Goal: Transaction & Acquisition: Book appointment/travel/reservation

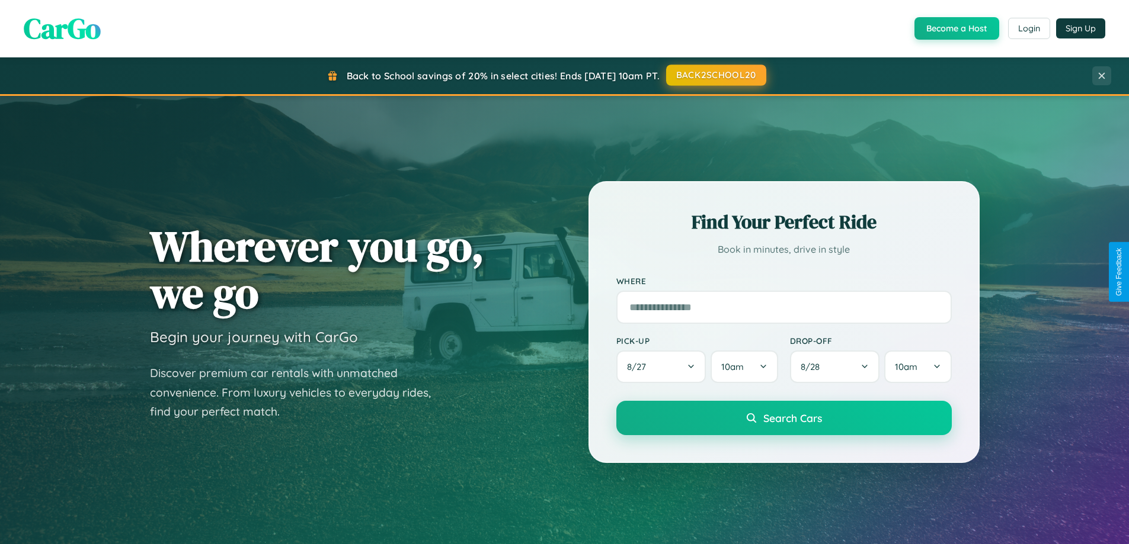
click at [715, 75] on button "BACK2SCHOOL20" at bounding box center [716, 75] width 100 height 21
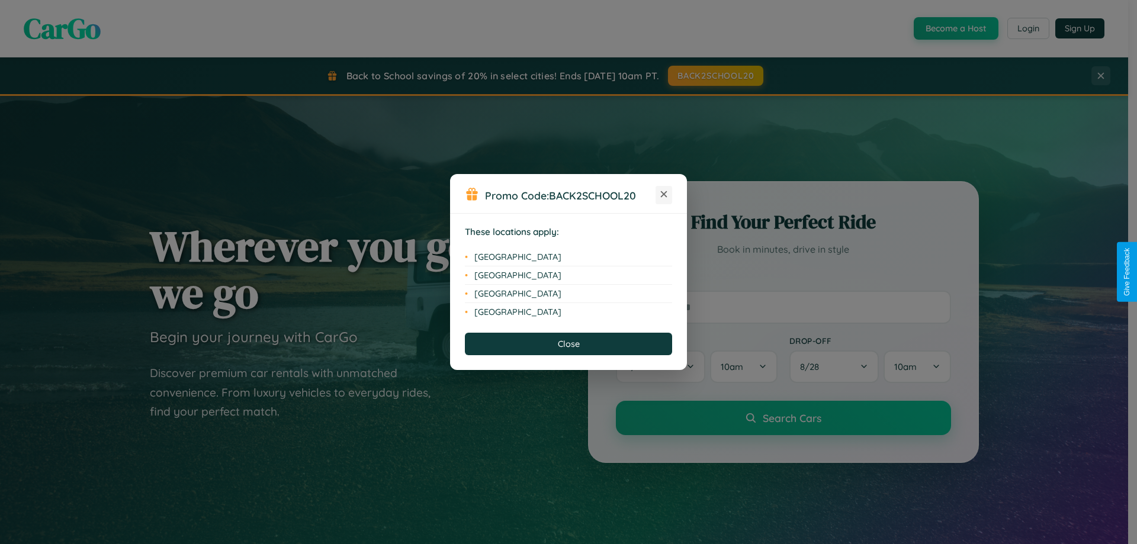
click at [664, 195] on icon at bounding box center [664, 194] width 7 height 7
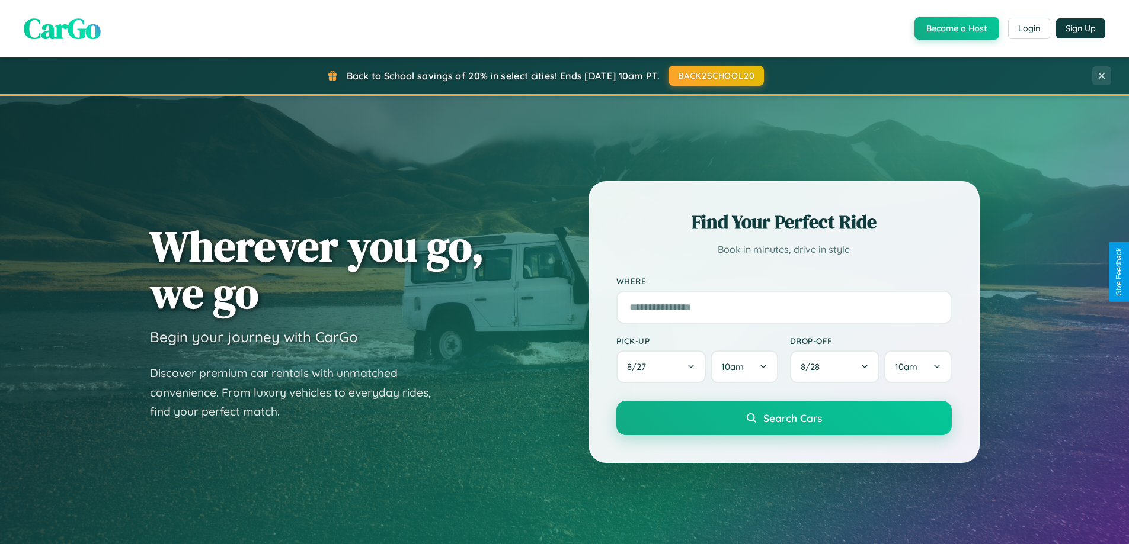
scroll to position [511, 0]
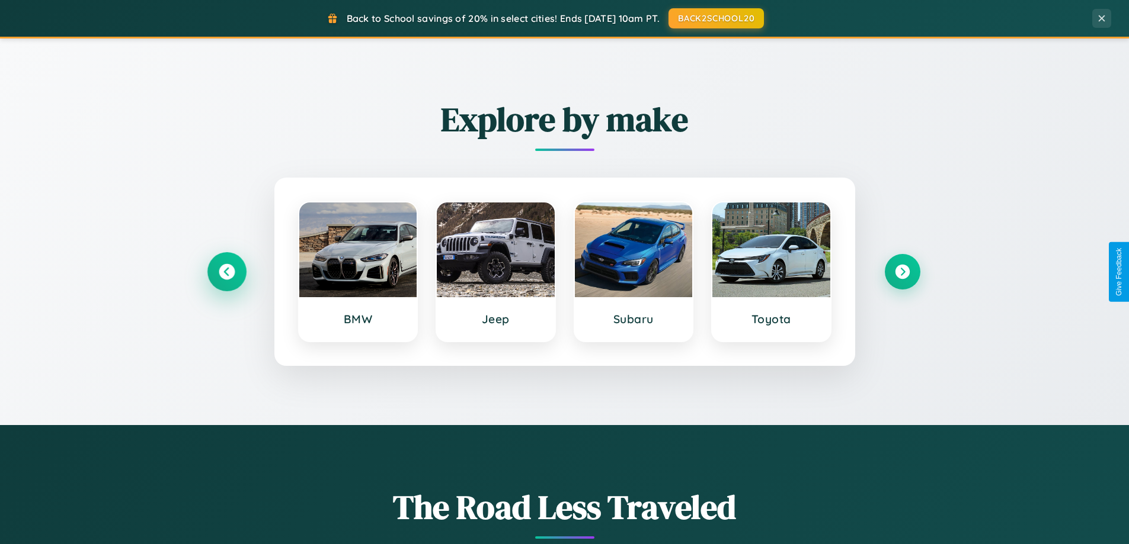
click at [226, 272] on icon at bounding box center [227, 272] width 16 height 16
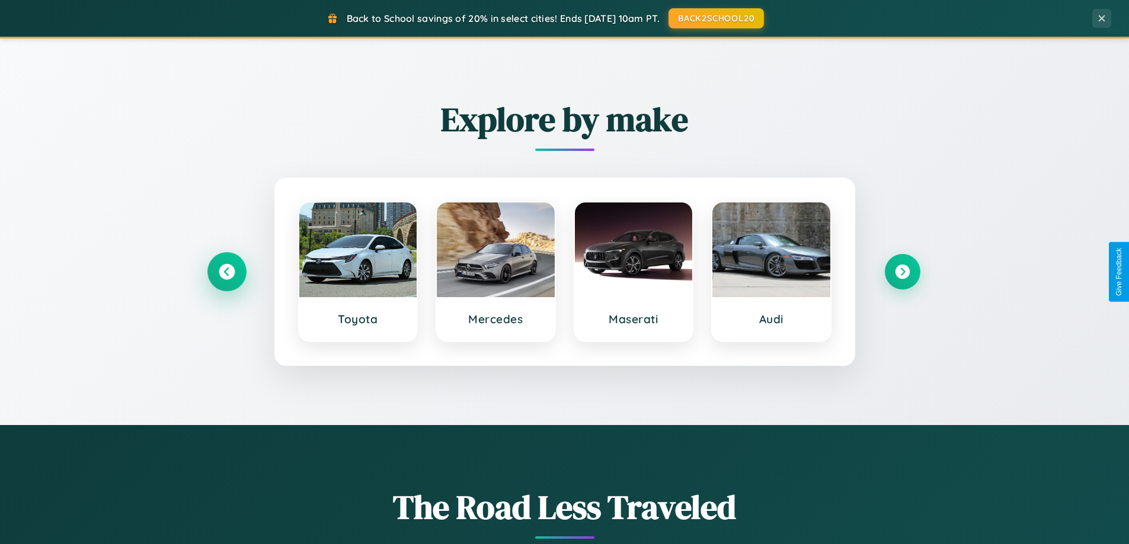
click at [226, 272] on icon at bounding box center [227, 272] width 16 height 16
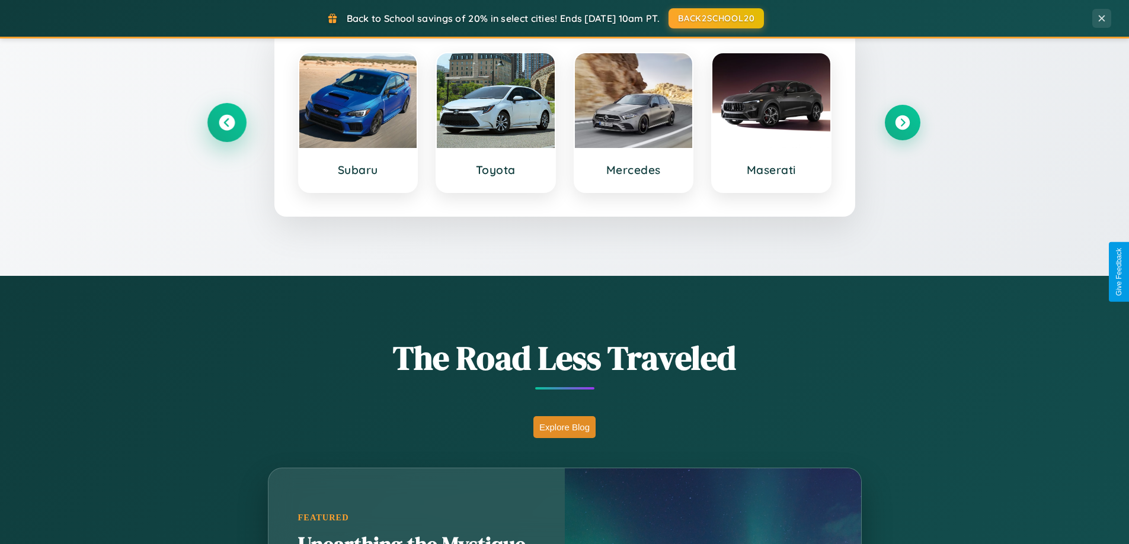
scroll to position [1388, 0]
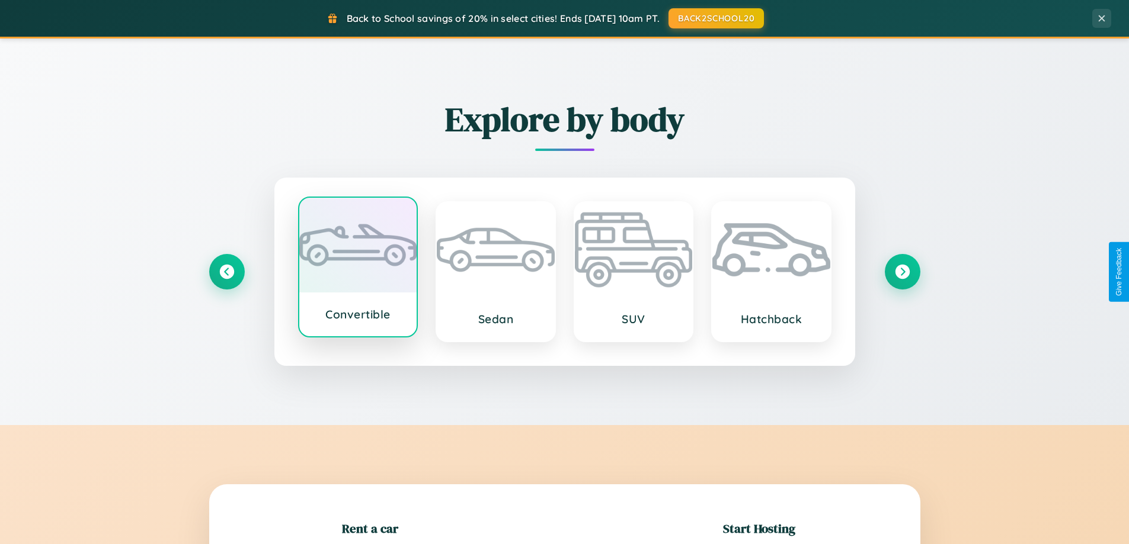
click at [357, 267] on div at bounding box center [358, 245] width 118 height 95
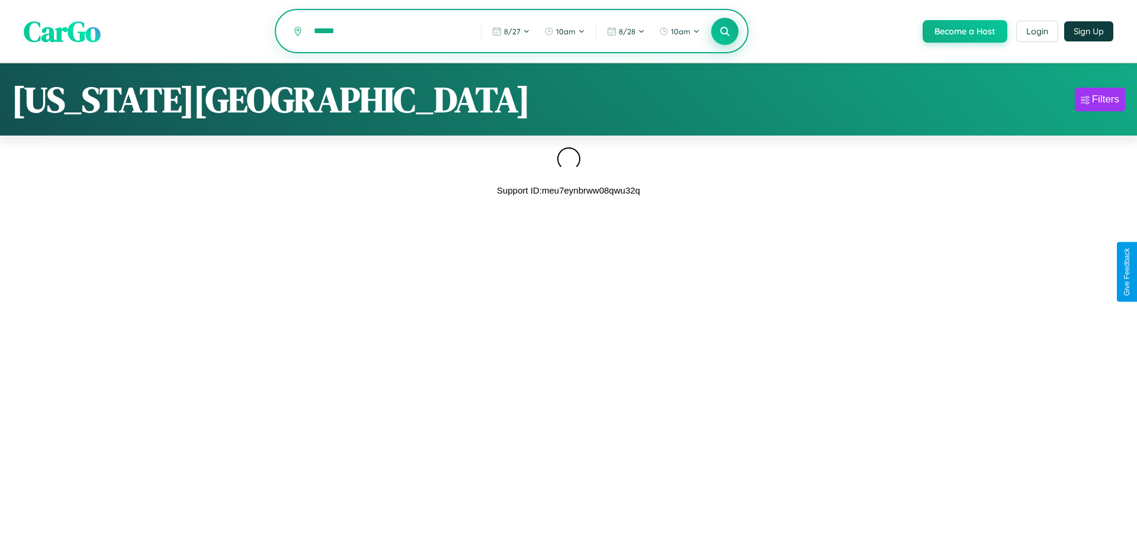
type input "******"
click at [724, 32] on icon at bounding box center [724, 30] width 11 height 11
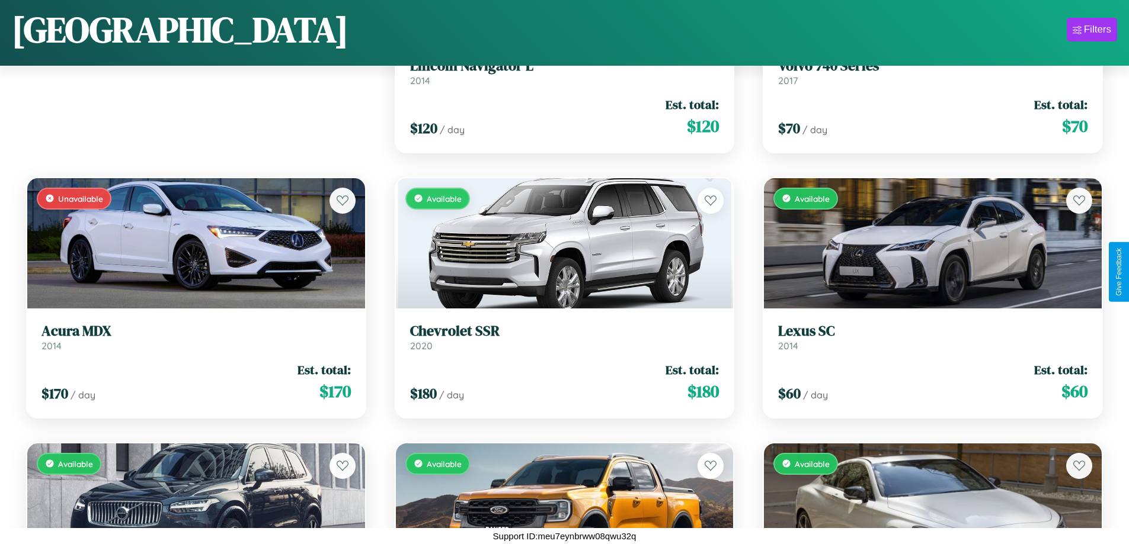
scroll to position [166, 0]
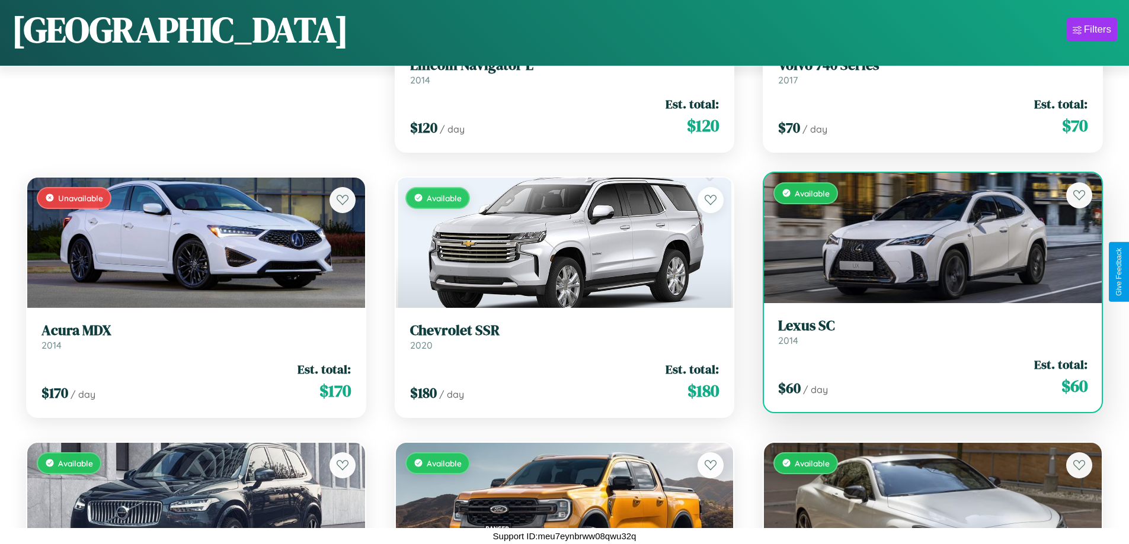
click at [925, 332] on h3 "Lexus SC" at bounding box center [932, 326] width 309 height 17
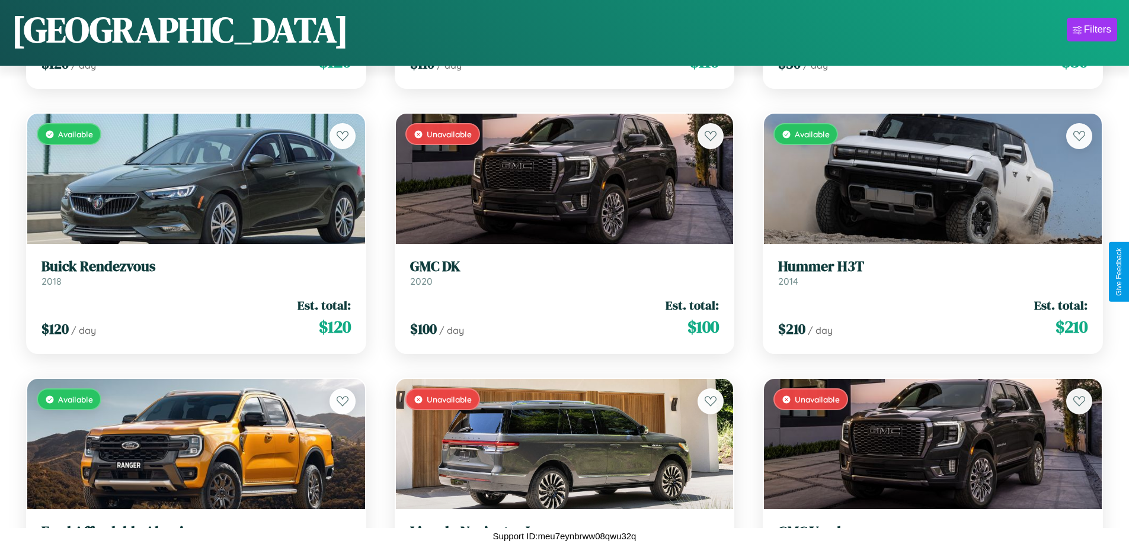
scroll to position [11574, 0]
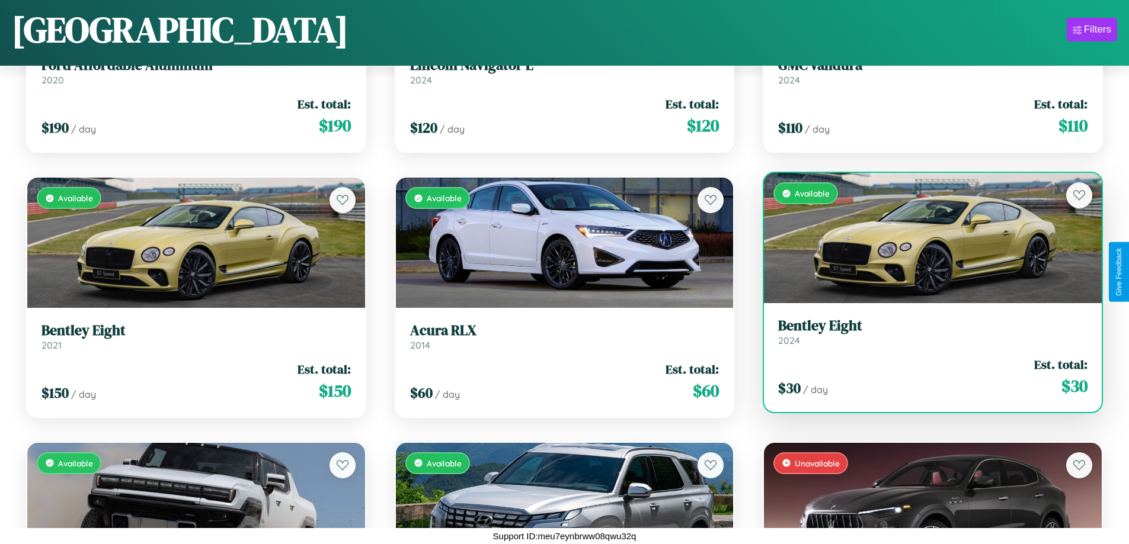
click at [925, 332] on h3 "Bentley Eight" at bounding box center [932, 326] width 309 height 17
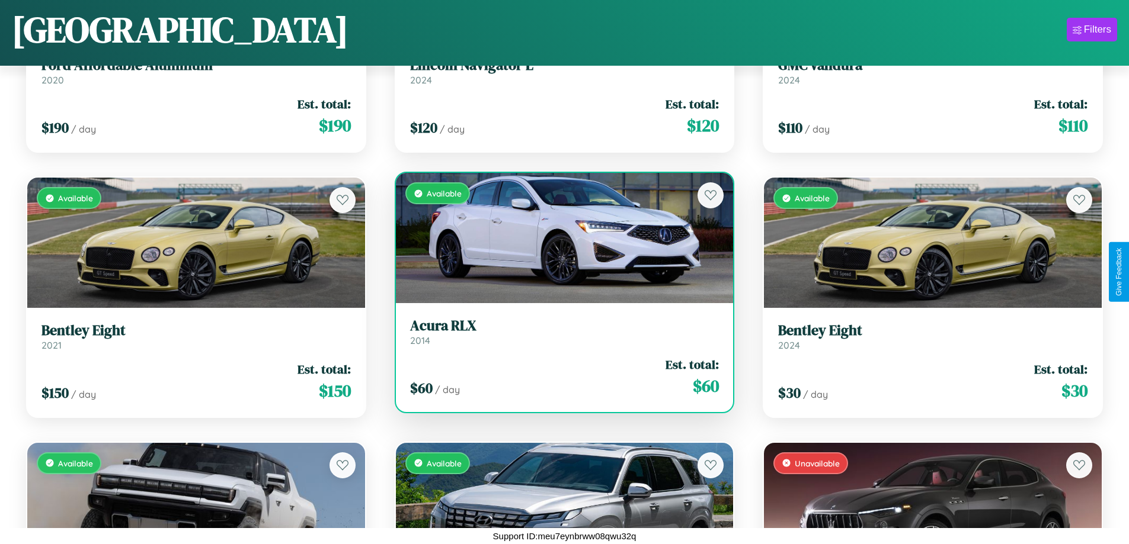
scroll to position [3615, 0]
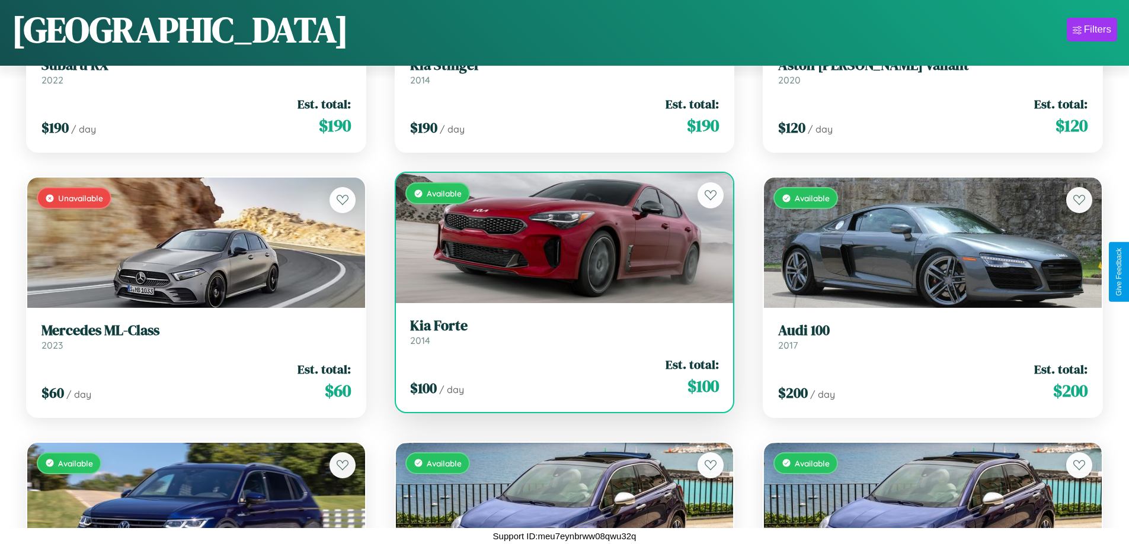
click at [559, 332] on h3 "Kia Forte" at bounding box center [564, 326] width 309 height 17
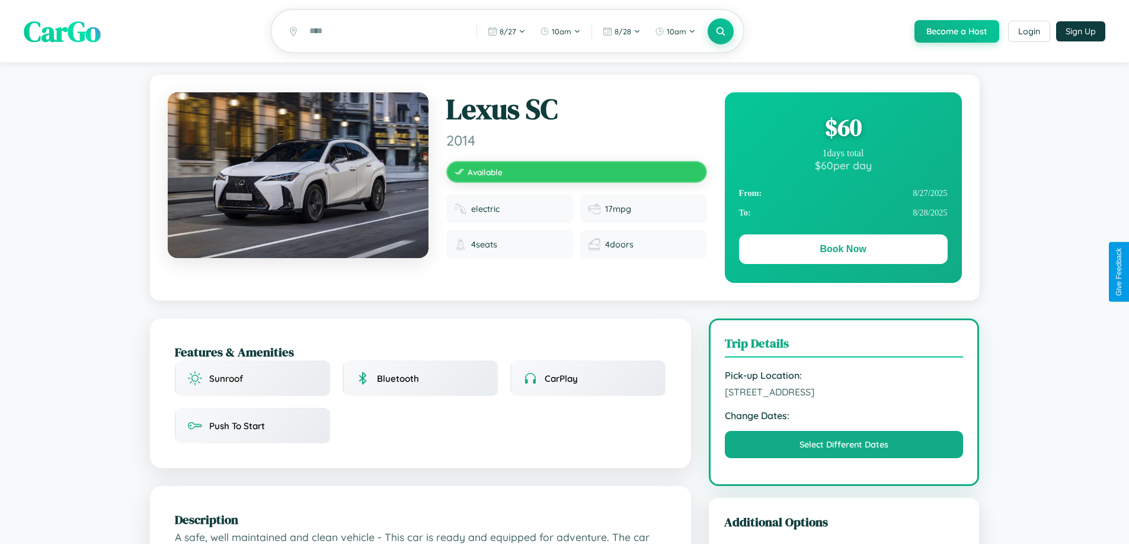
click at [842, 129] on div "$ 60" at bounding box center [843, 127] width 209 height 32
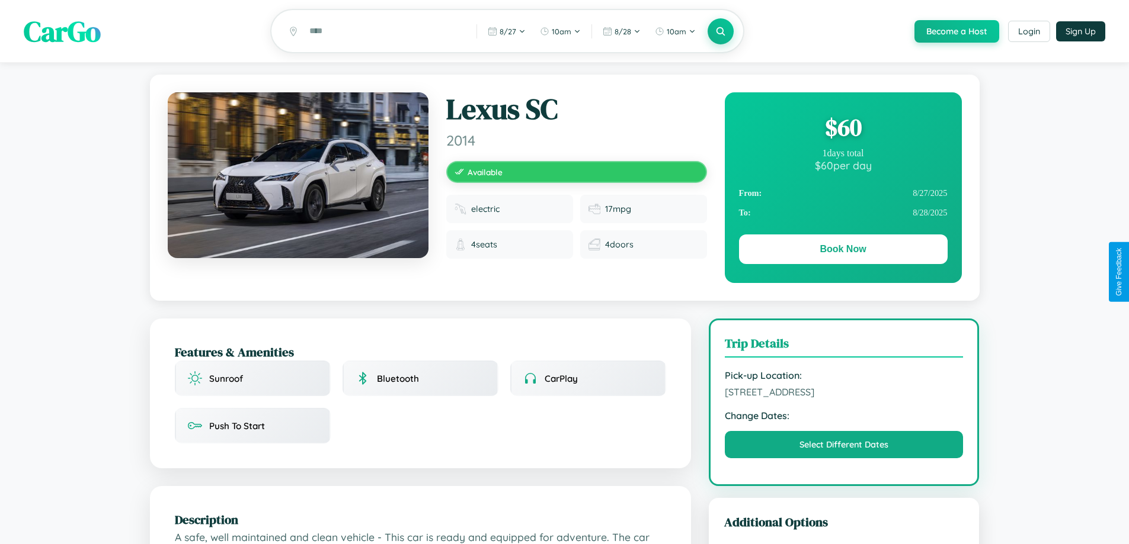
click at [842, 129] on div "$ 60" at bounding box center [843, 127] width 209 height 32
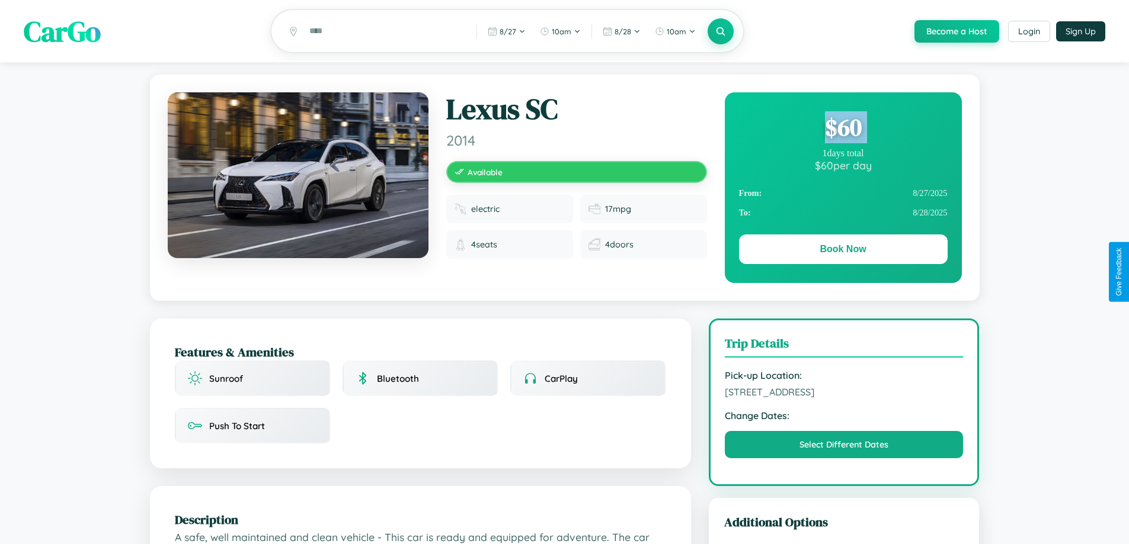
click at [842, 129] on div "$ 60" at bounding box center [843, 127] width 209 height 32
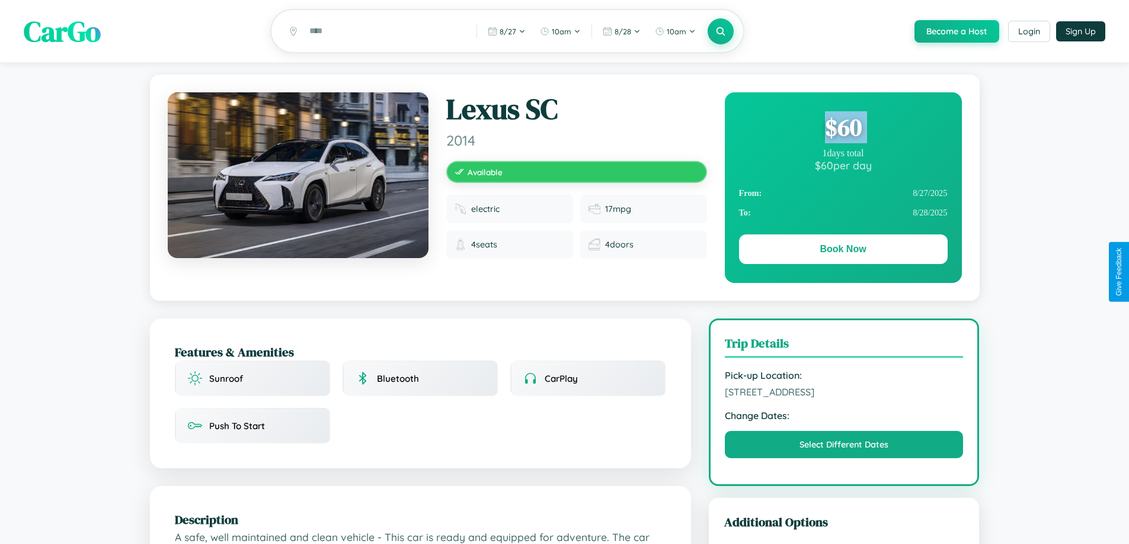
click at [842, 129] on div "$ 60" at bounding box center [843, 127] width 209 height 32
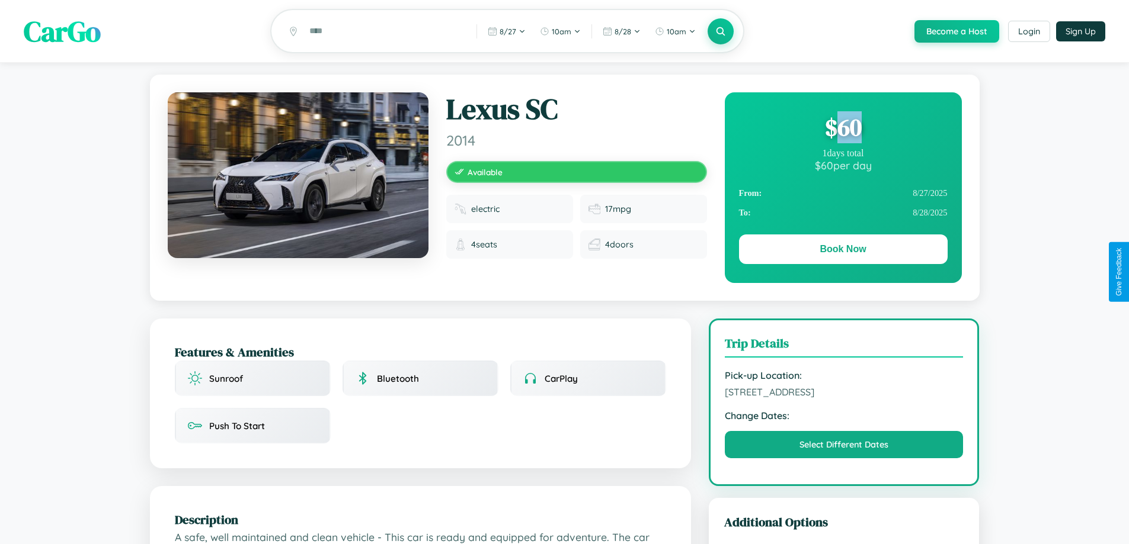
click at [842, 129] on div "$ 60" at bounding box center [843, 127] width 209 height 32
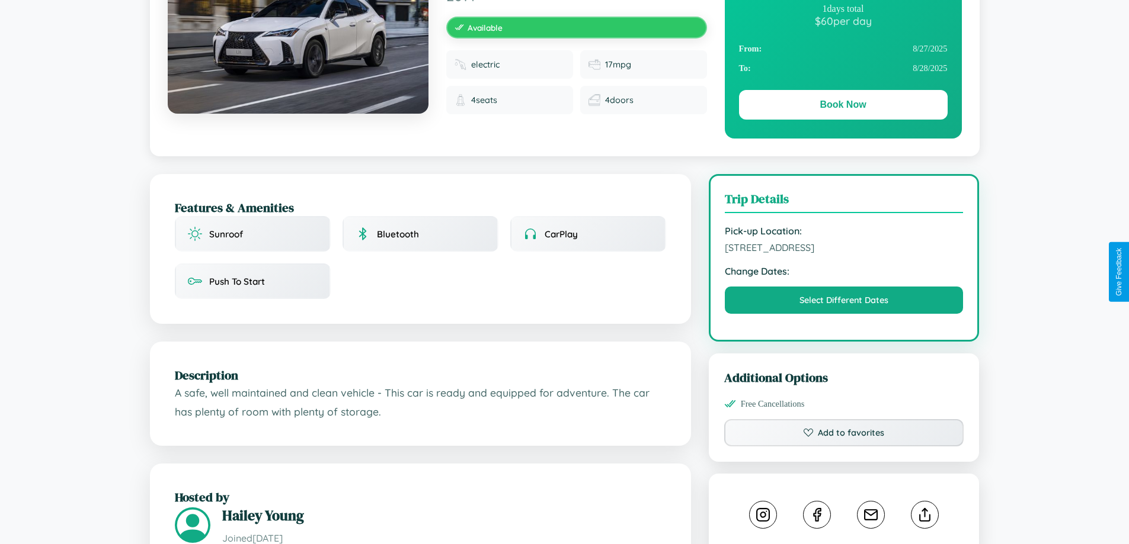
scroll to position [307, 0]
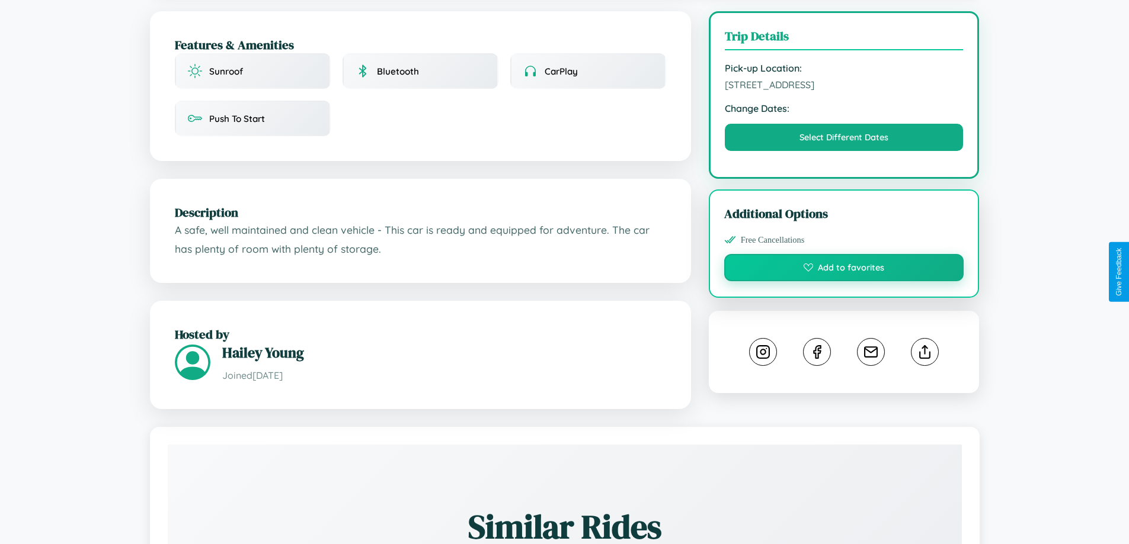
click at [844, 270] on button "Add to favorites" at bounding box center [844, 267] width 240 height 27
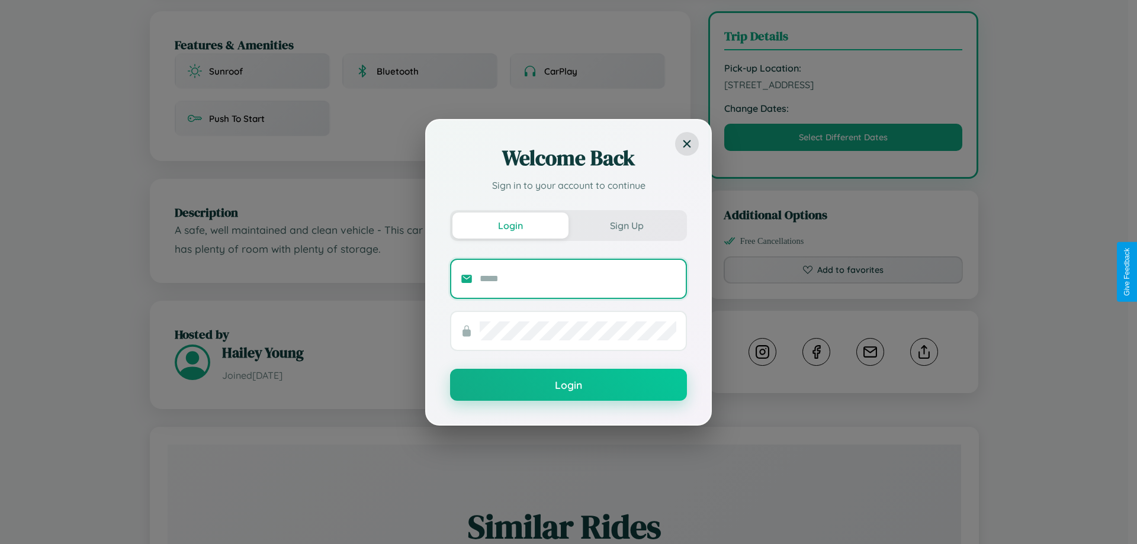
click at [578, 278] on input "text" at bounding box center [578, 279] width 197 height 19
type input "**********"
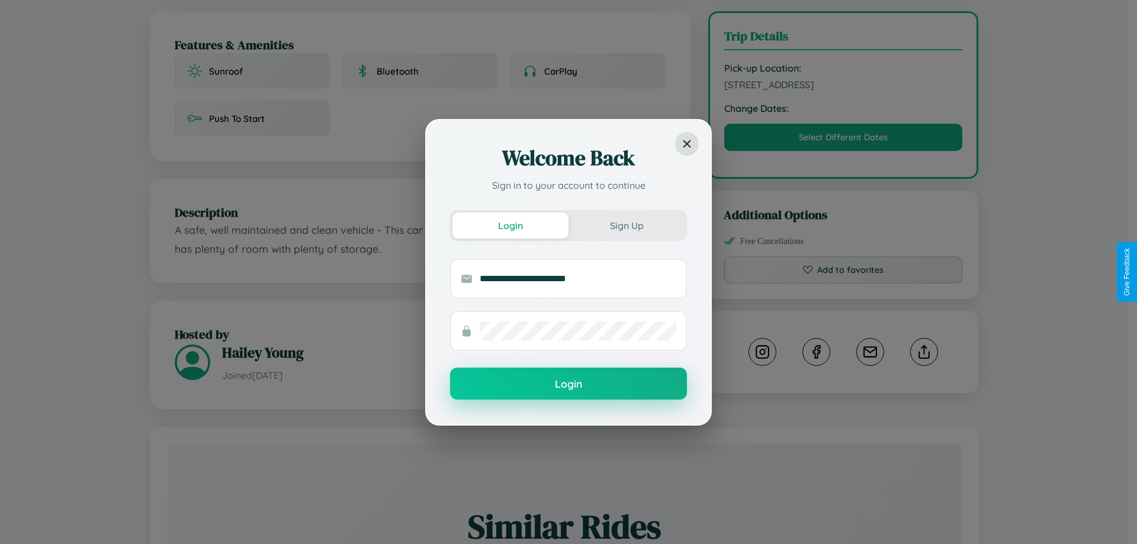
click at [569, 384] on button "Login" at bounding box center [568, 384] width 237 height 32
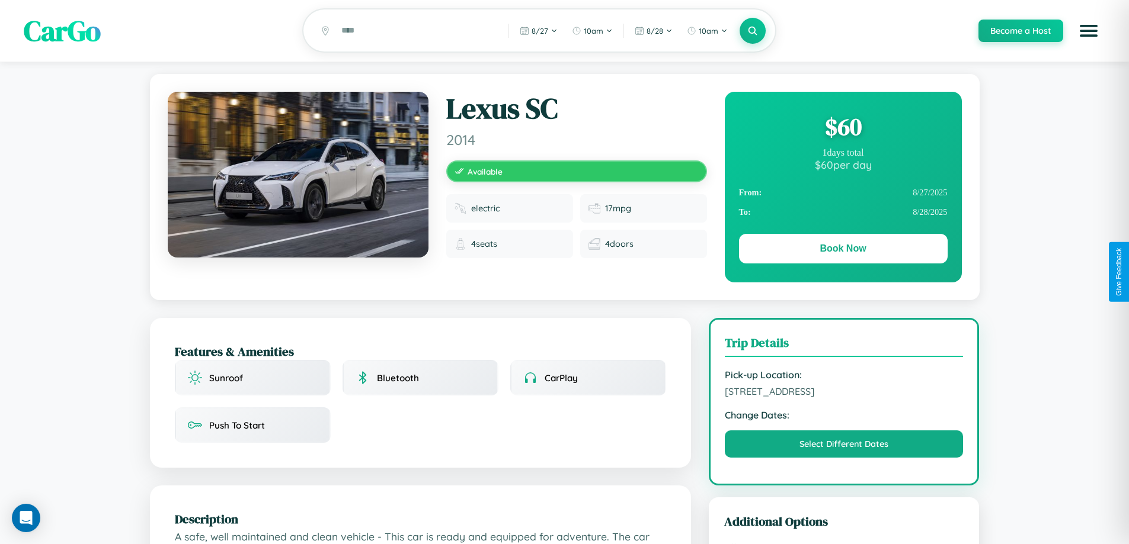
scroll to position [0, 0]
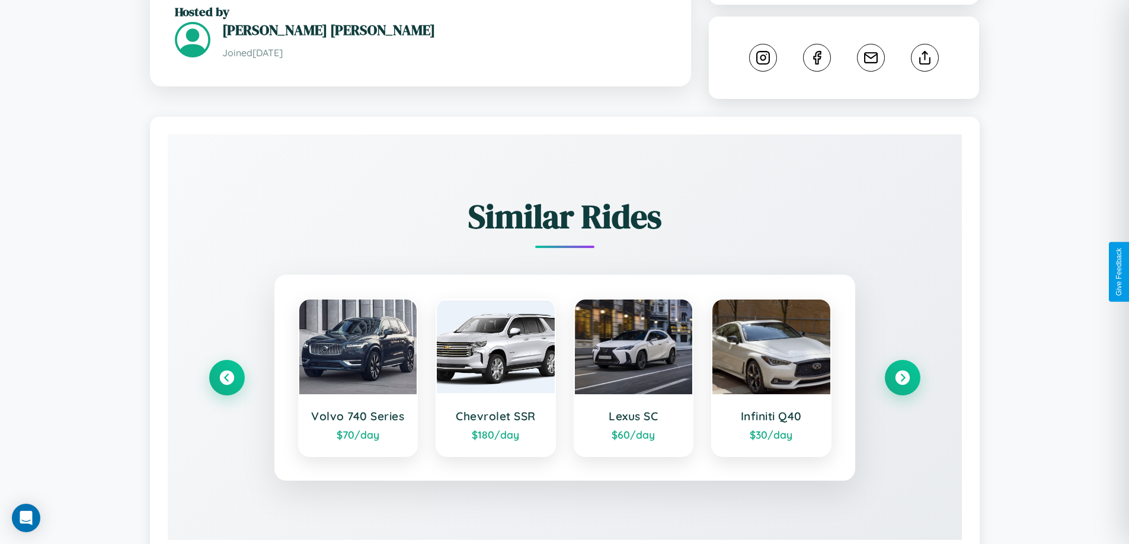
scroll to position [645, 0]
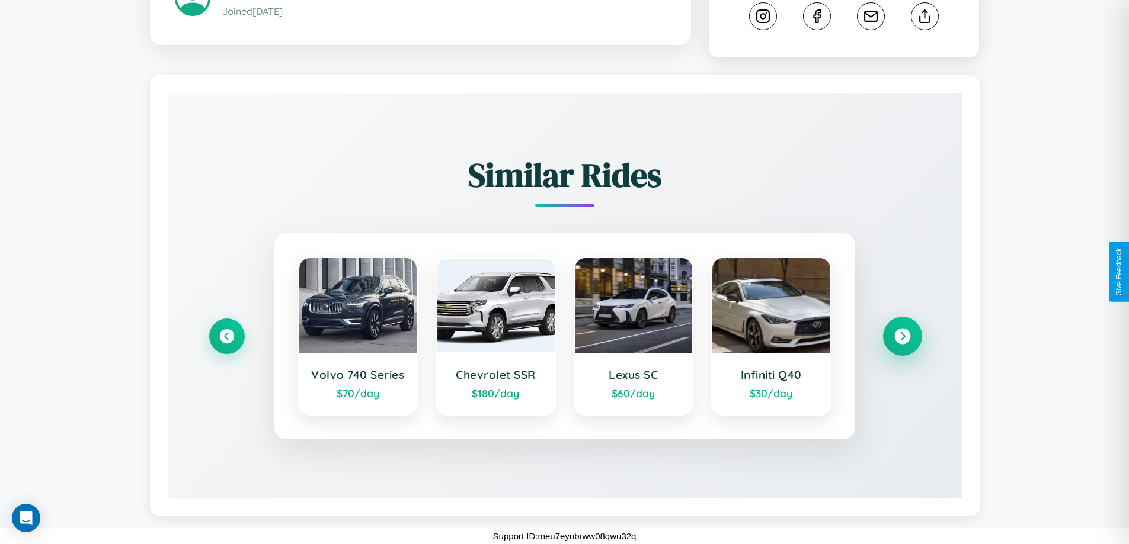
click at [902, 337] on icon at bounding box center [902, 337] width 16 height 16
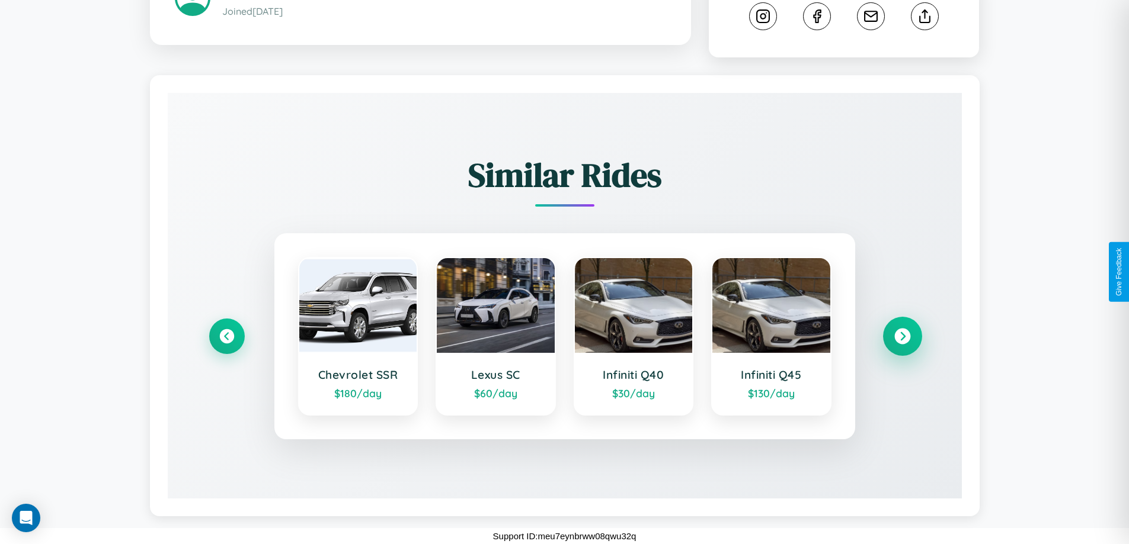
click at [902, 337] on icon at bounding box center [902, 337] width 16 height 16
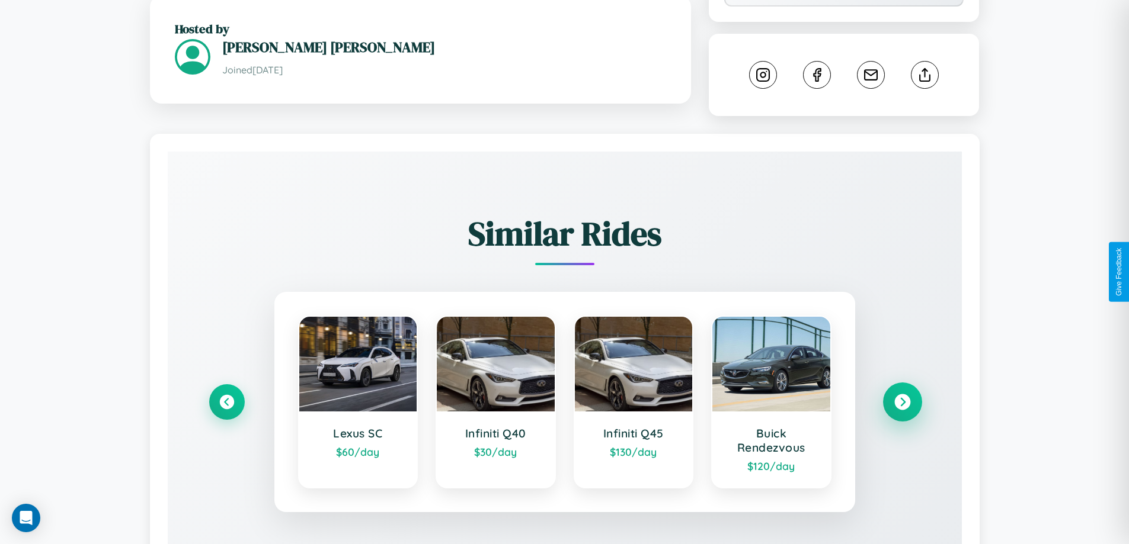
scroll to position [307, 0]
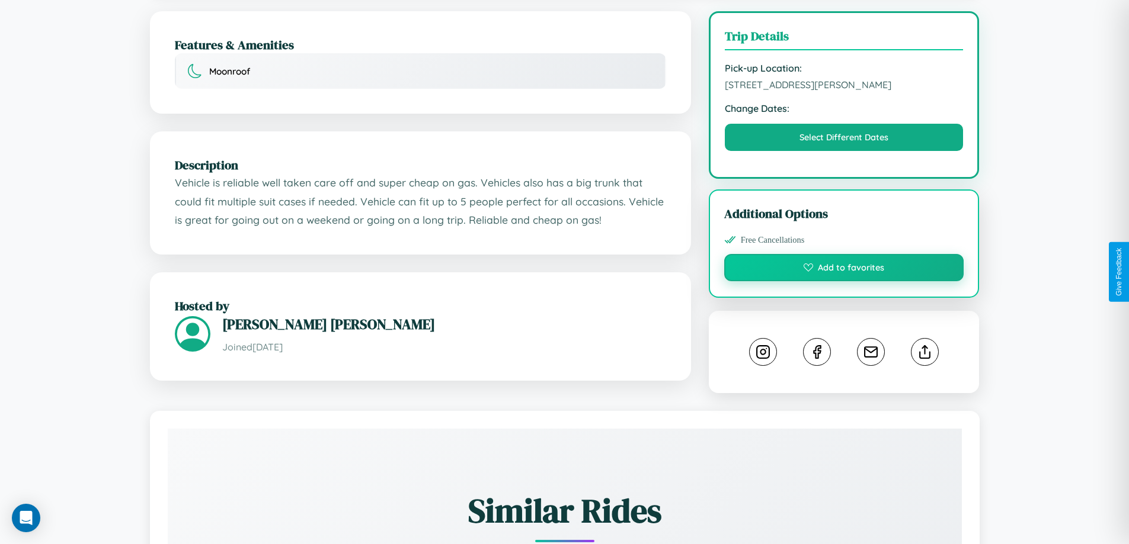
click at [844, 270] on button "Add to favorites" at bounding box center [844, 267] width 240 height 27
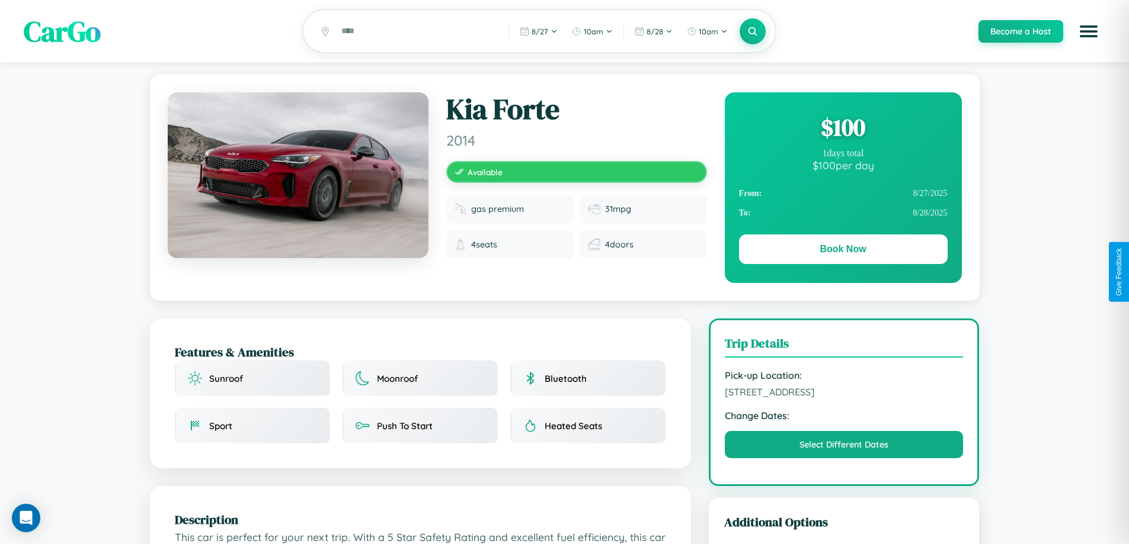
click at [842, 129] on div "$ 100" at bounding box center [843, 127] width 209 height 32
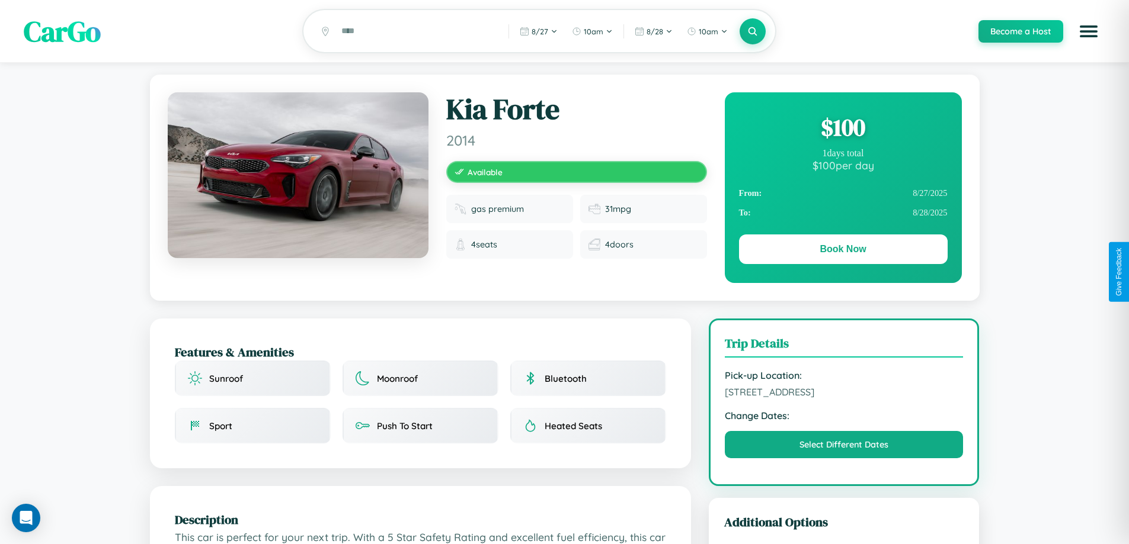
click at [842, 129] on div "$ 100" at bounding box center [843, 127] width 209 height 32
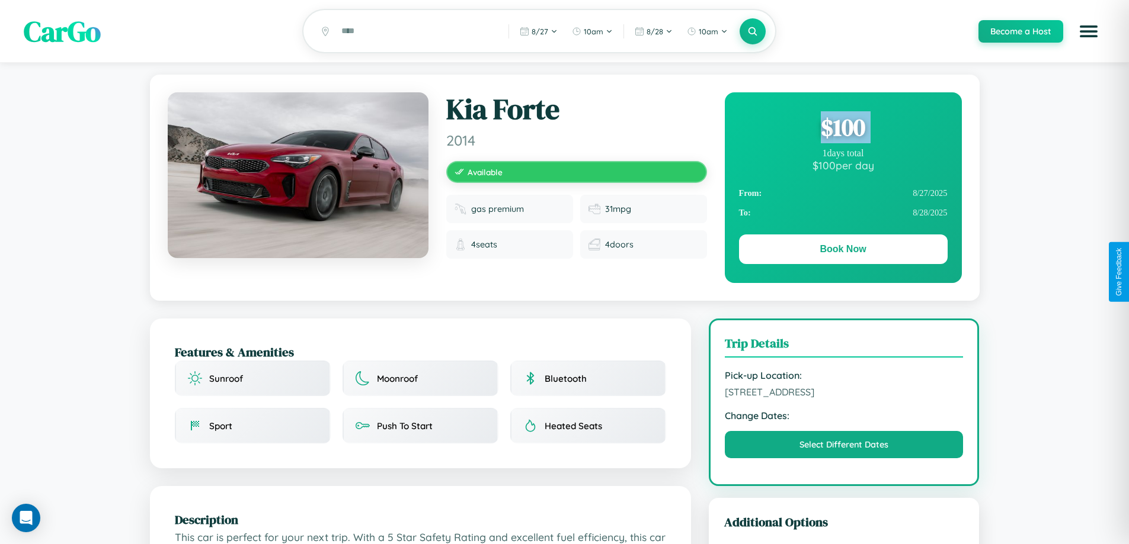
click at [842, 129] on div "$ 100" at bounding box center [843, 127] width 209 height 32
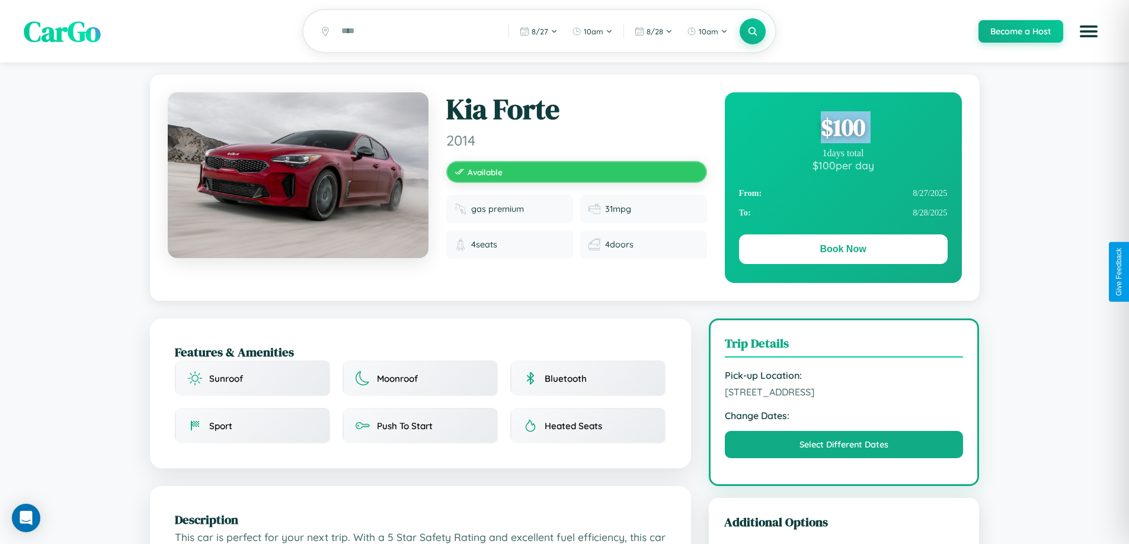
click at [842, 129] on div "$ 100" at bounding box center [843, 127] width 209 height 32
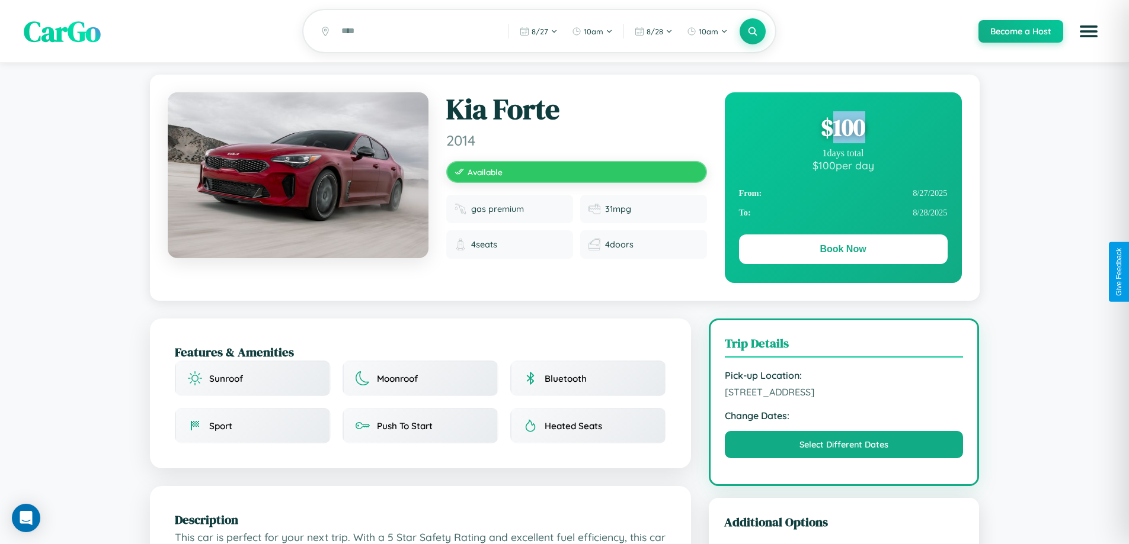
click at [842, 129] on div "$ 100" at bounding box center [843, 127] width 209 height 32
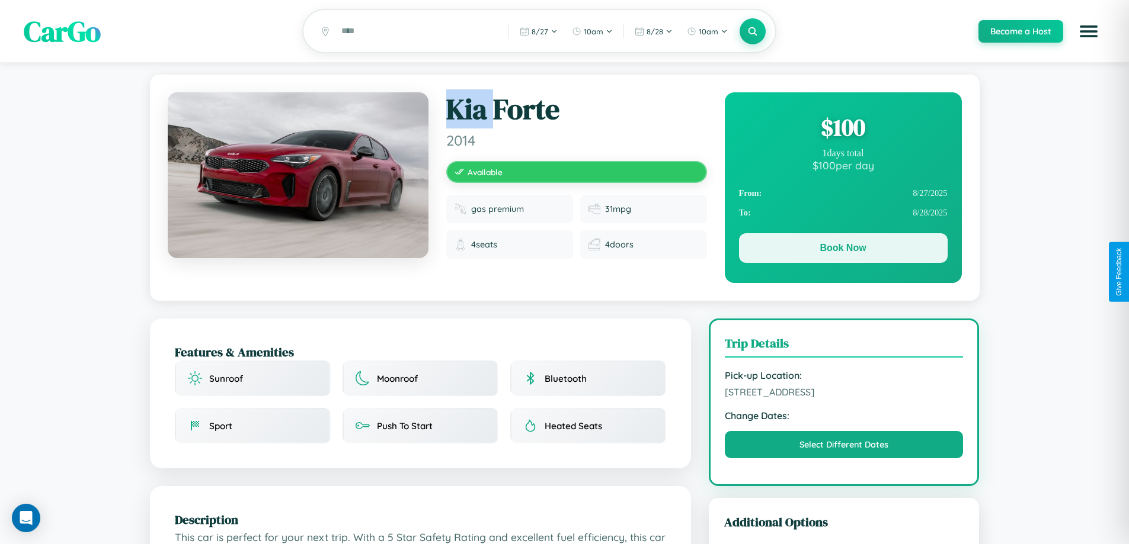
click at [842, 250] on button "Book Now" at bounding box center [843, 248] width 209 height 30
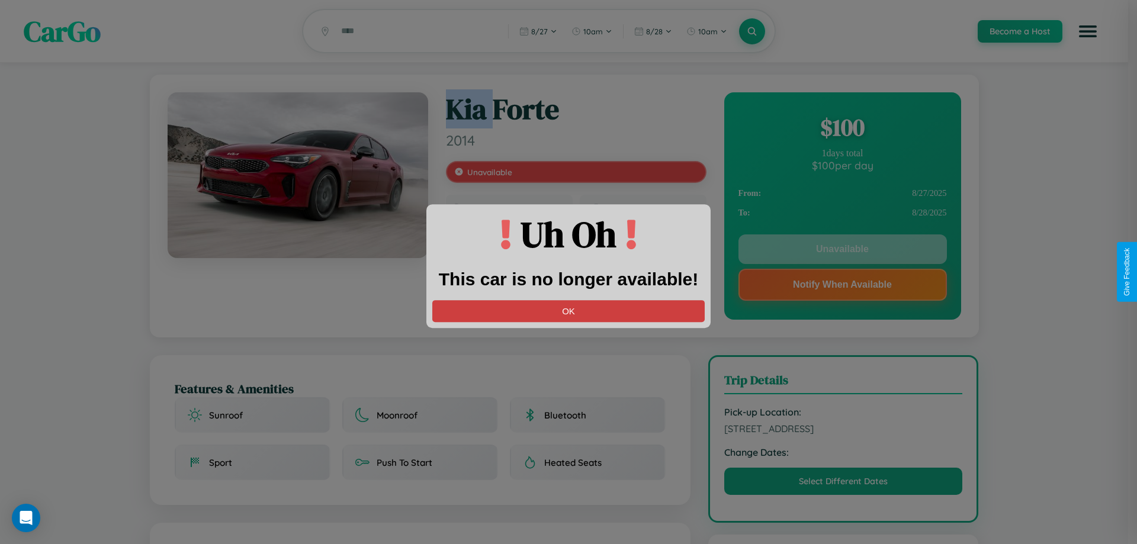
click at [569, 311] on button "OK" at bounding box center [568, 311] width 273 height 22
